Goal: Navigation & Orientation: Understand site structure

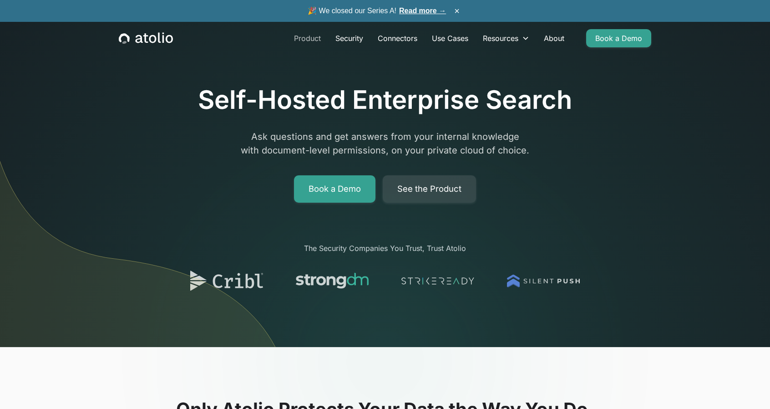
click at [303, 39] on link "Product" at bounding box center [307, 38] width 41 height 18
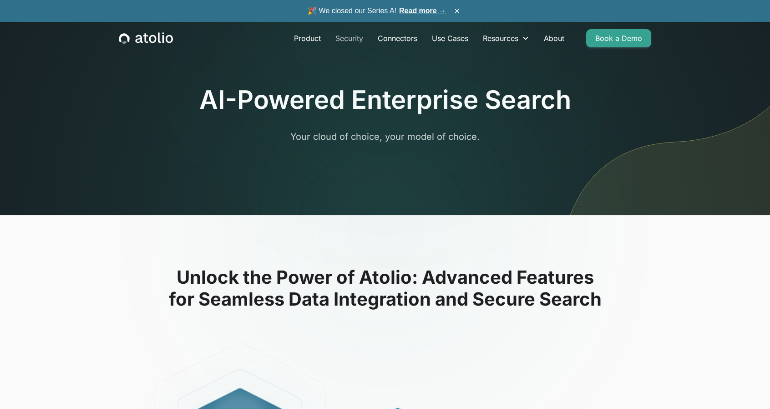
click at [341, 39] on link "Security" at bounding box center [349, 38] width 42 height 18
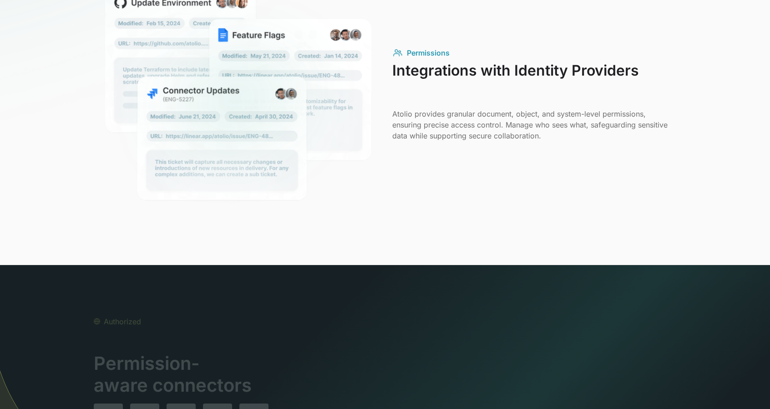
scroll to position [1047, 0]
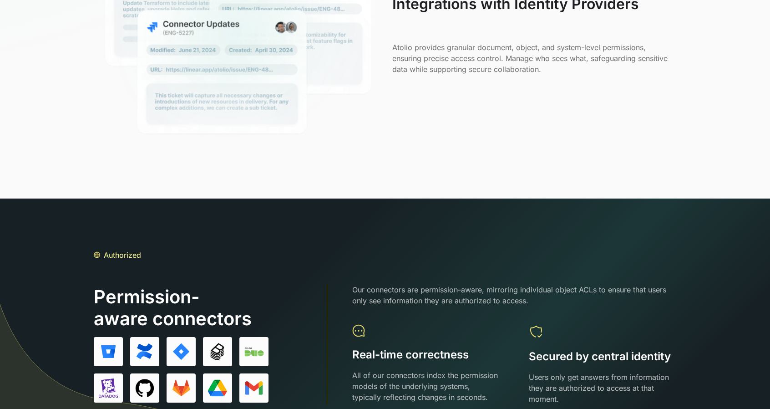
drag, startPoint x: 777, startPoint y: 27, endPoint x: 438, endPoint y: 107, distance: 347.3
click at [438, 107] on div "Permissions Integrations with Identity Providers Atolio provides granular docum…" at bounding box center [385, 28] width 583 height 238
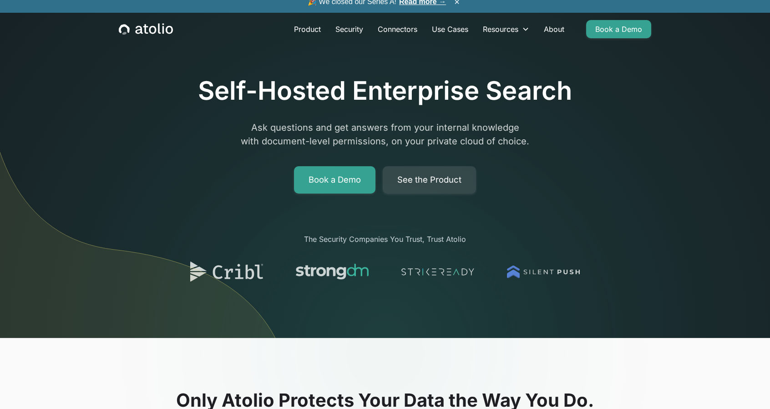
scroll to position [0, 0]
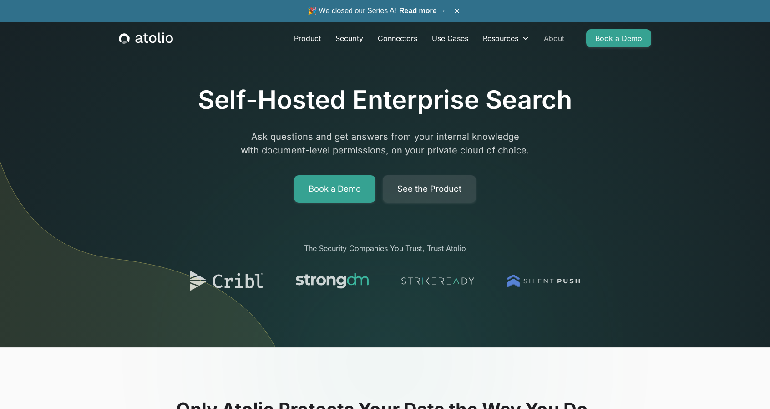
click at [552, 40] on link "About" at bounding box center [554, 38] width 35 height 18
